Goal: Task Accomplishment & Management: Manage account settings

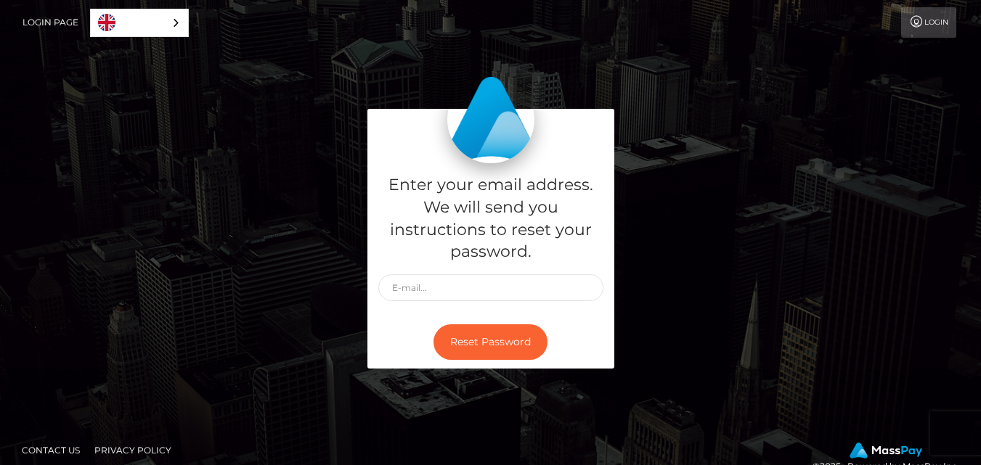
click at [48, 18] on link "Login Page" at bounding box center [51, 22] width 56 height 30
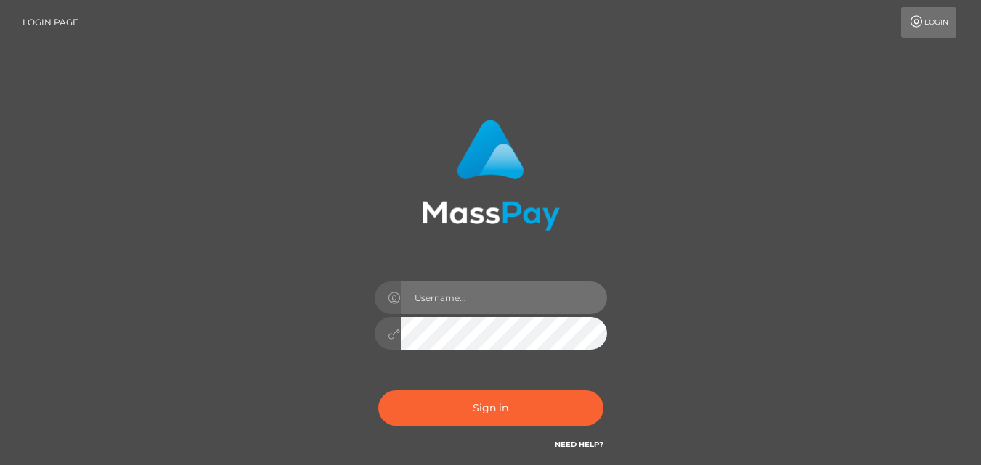
click at [431, 300] on input "text" at bounding box center [504, 298] width 206 height 33
type input "[EMAIL_ADDRESS][DOMAIN_NAME]"
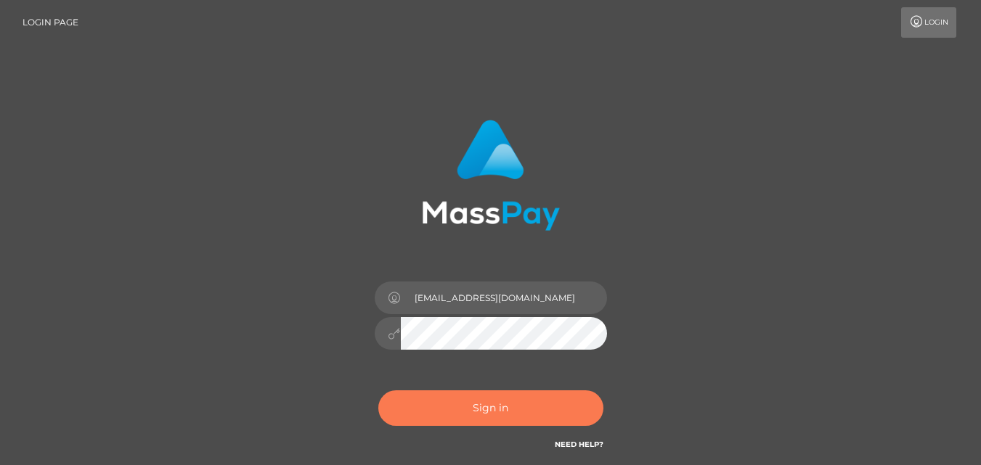
click at [480, 407] on button "Sign in" at bounding box center [490, 409] width 225 height 36
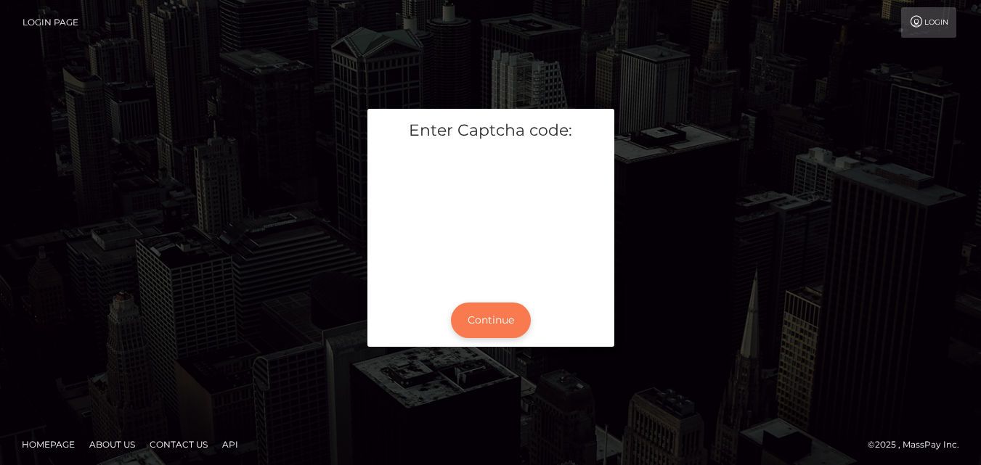
click at [493, 317] on button "Continue" at bounding box center [491, 321] width 80 height 36
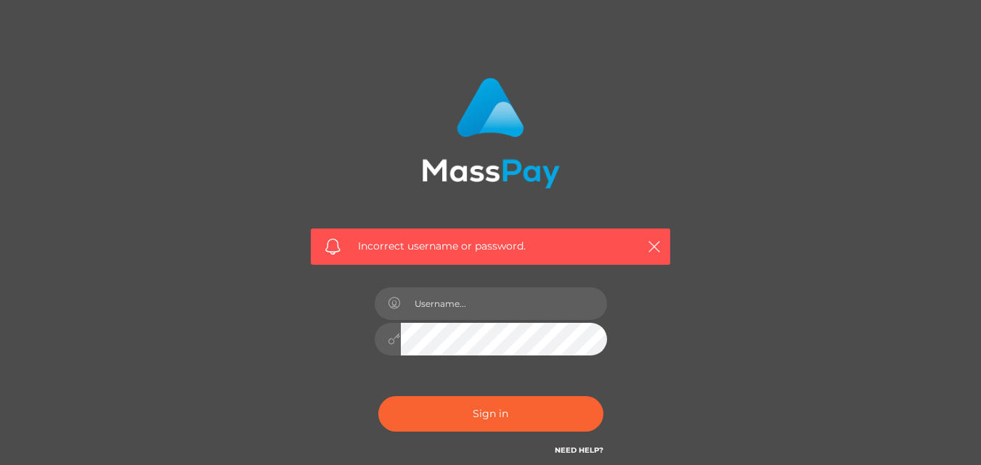
scroll to position [73, 0]
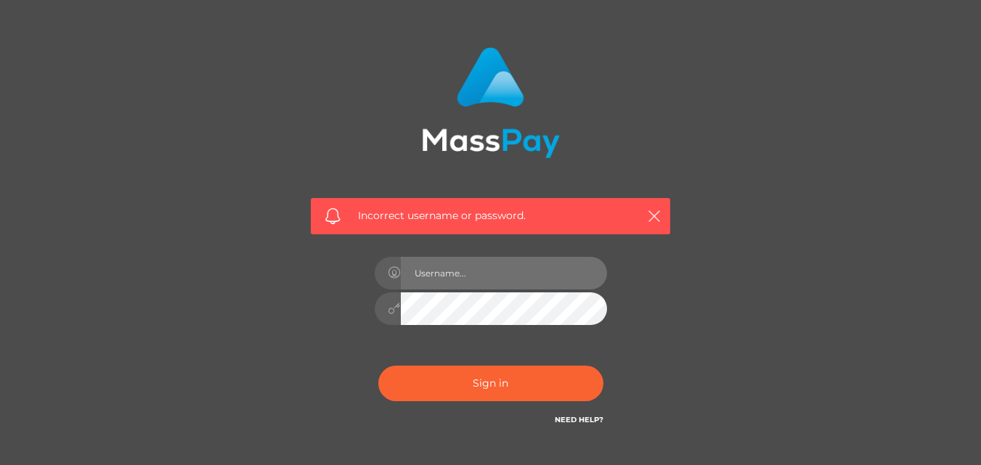
click at [444, 276] on input "text" at bounding box center [504, 273] width 206 height 33
type input "[EMAIL_ADDRESS][DOMAIN_NAME]"
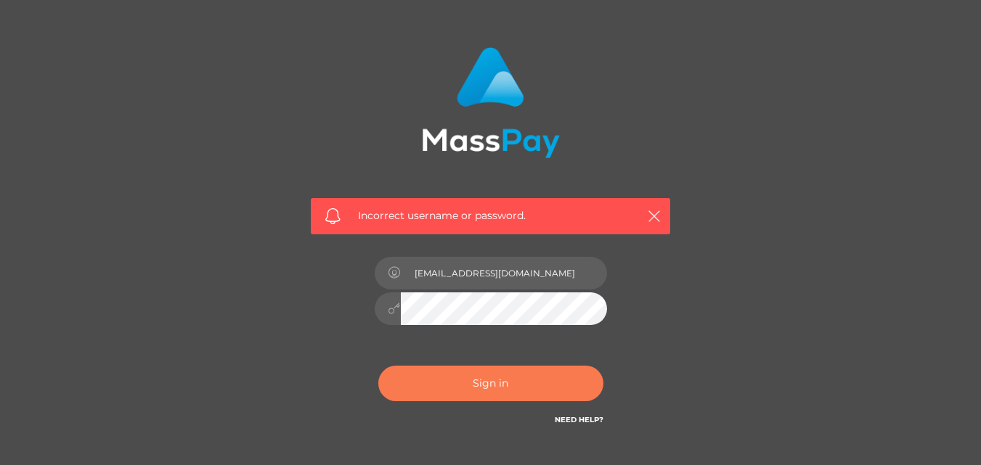
click at [472, 387] on button "Sign in" at bounding box center [490, 384] width 225 height 36
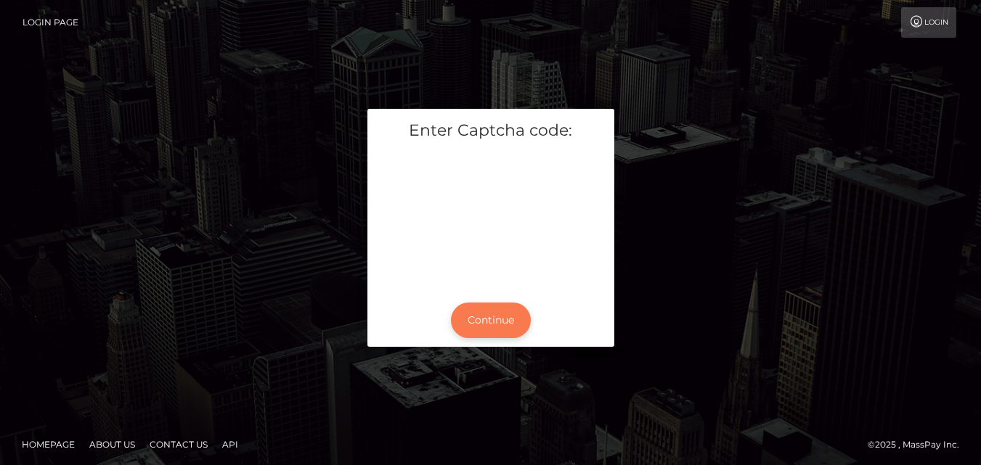
click at [501, 314] on button "Continue" at bounding box center [491, 321] width 80 height 36
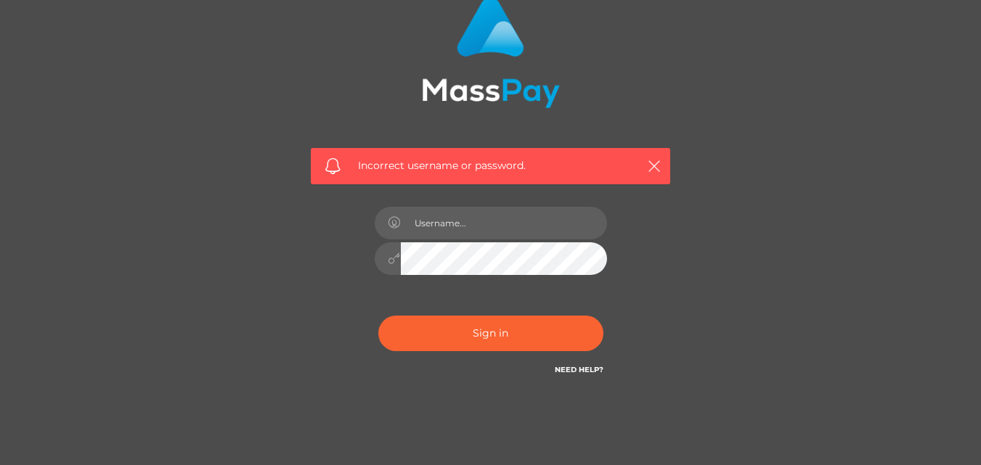
scroll to position [145, 0]
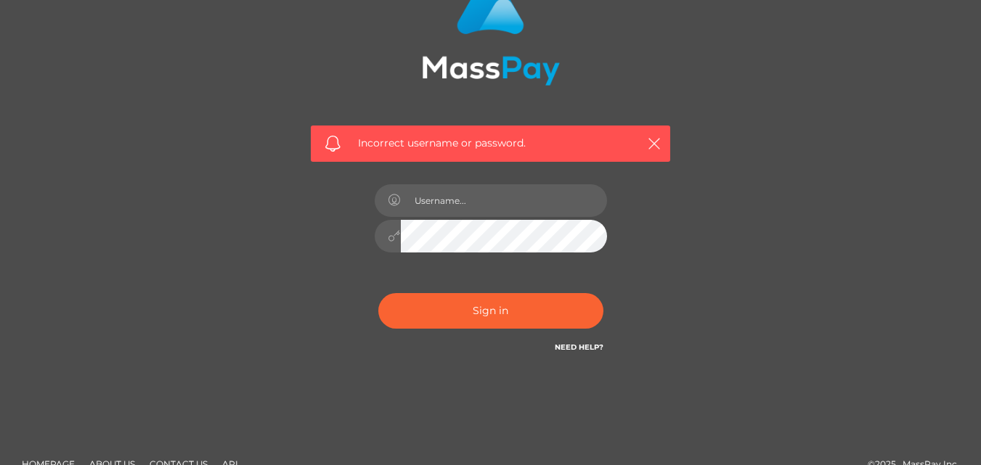
click at [564, 343] on link "Need Help?" at bounding box center [579, 347] width 49 height 9
type input "genyyounes@ymail.com"
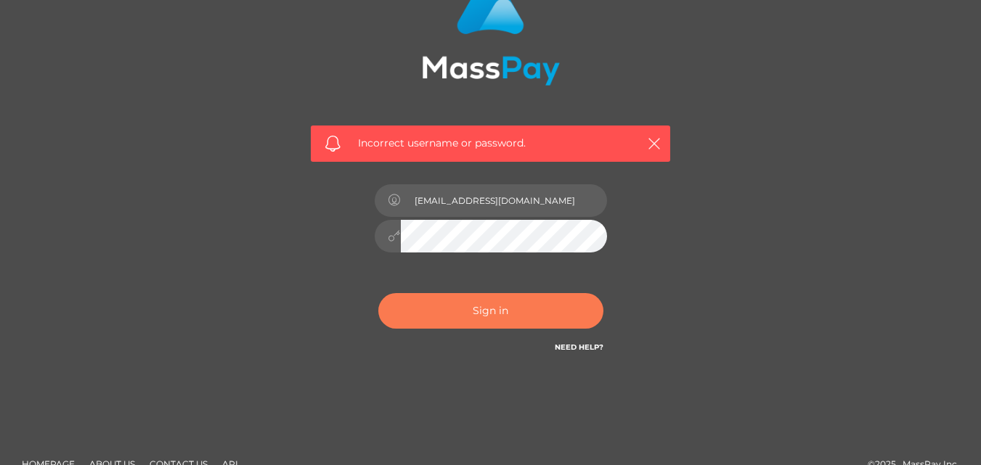
click at [469, 314] on button "Sign in" at bounding box center [490, 311] width 225 height 36
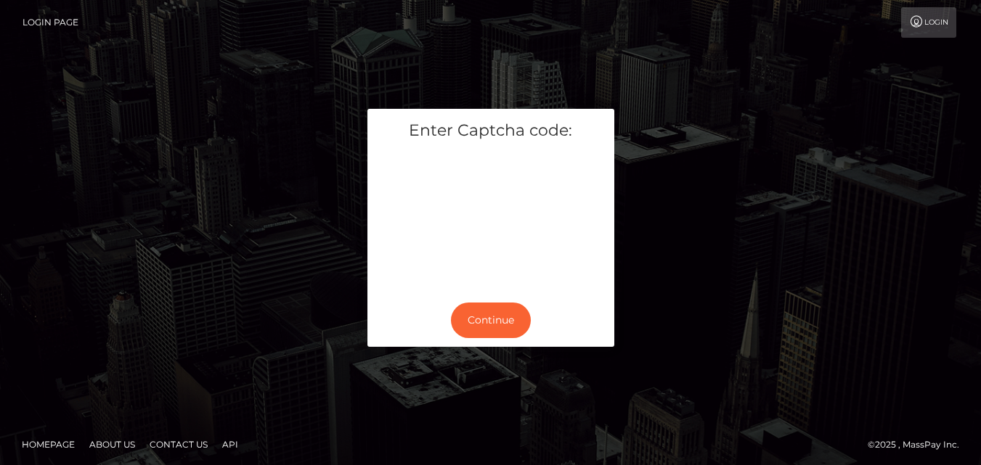
click at [927, 23] on link "Login" at bounding box center [928, 22] width 55 height 30
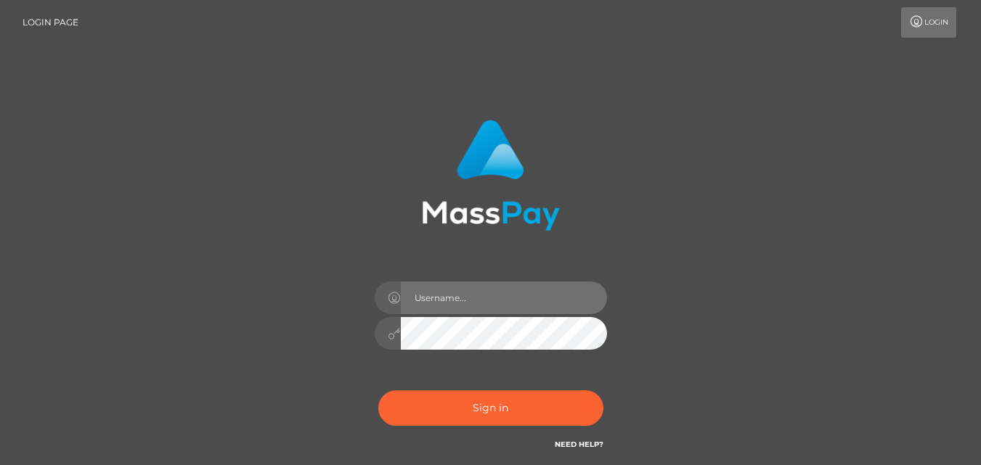
click at [444, 301] on input "text" at bounding box center [504, 298] width 206 height 33
type input "[EMAIL_ADDRESS][DOMAIN_NAME]"
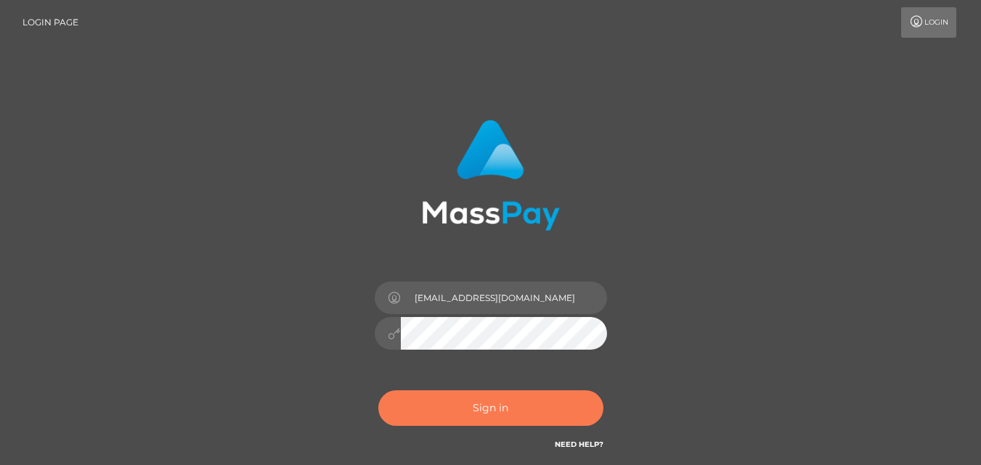
click at [470, 411] on button "Sign in" at bounding box center [490, 409] width 225 height 36
